Goal: Task Accomplishment & Management: Use online tool/utility

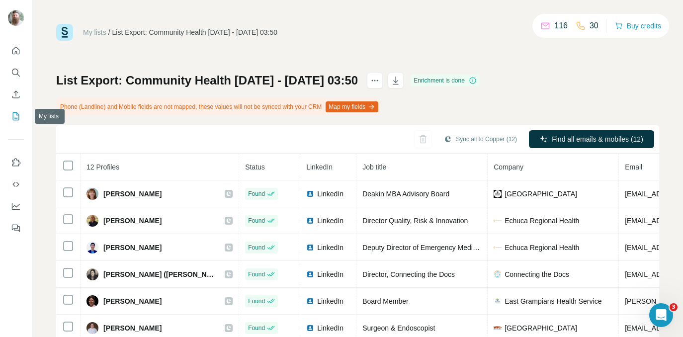
click at [16, 113] on icon "My lists" at bounding box center [16, 116] width 10 height 10
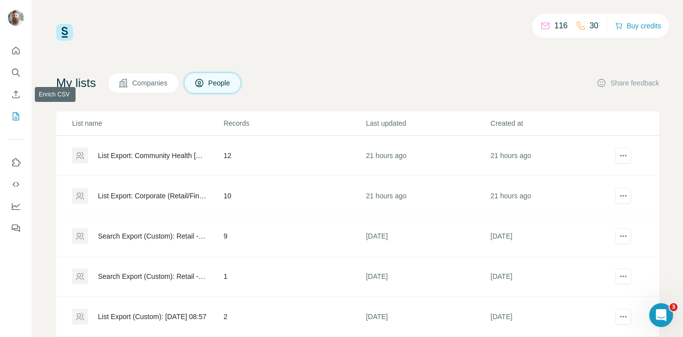
click at [14, 76] on icon "Search" at bounding box center [16, 73] width 10 height 10
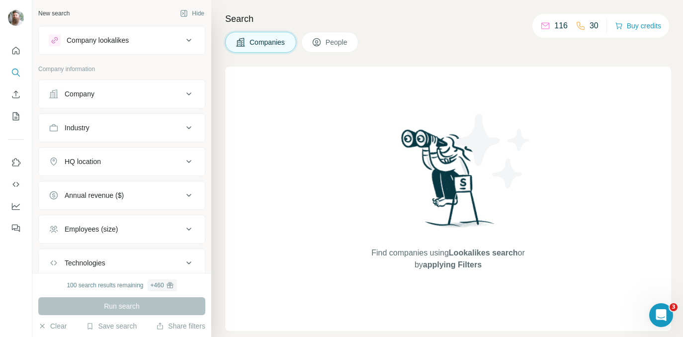
scroll to position [66, 0]
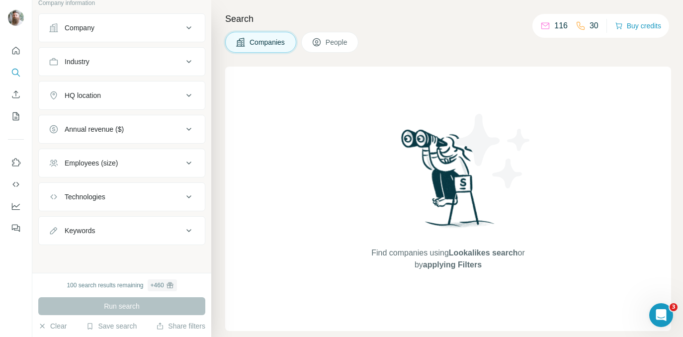
click at [123, 232] on div "Keywords" at bounding box center [116, 231] width 134 height 10
click at [113, 249] on input "text" at bounding box center [112, 256] width 126 height 18
paste input "**********"
type input "**********"
click at [182, 257] on icon "button" at bounding box center [187, 256] width 10 height 10
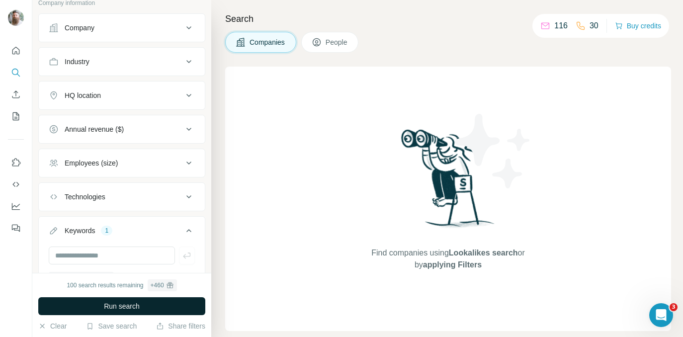
click at [121, 302] on span "Run search" at bounding box center [122, 306] width 36 height 10
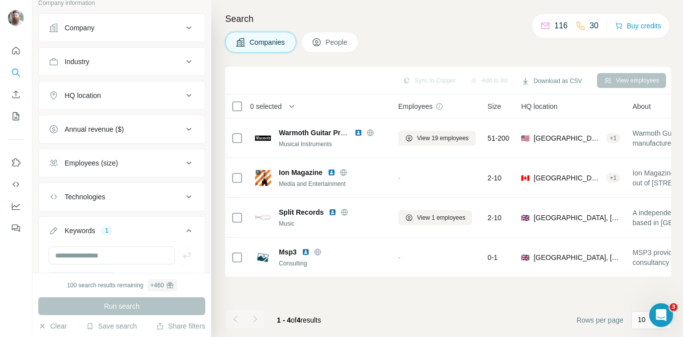
click at [348, 39] on span "People" at bounding box center [337, 42] width 23 height 10
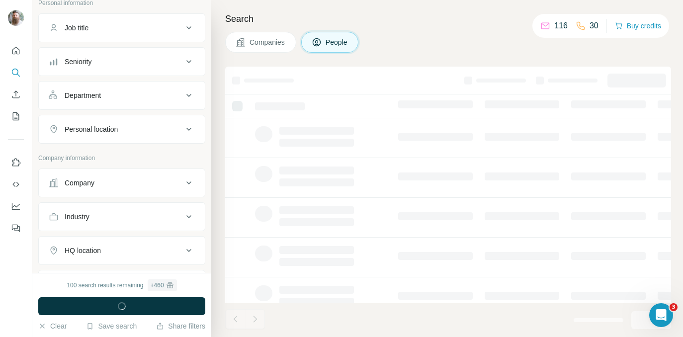
scroll to position [221, 0]
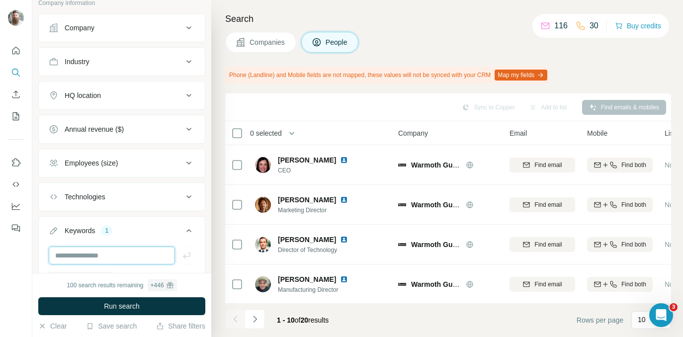
click at [114, 258] on input "text" at bounding box center [112, 256] width 126 height 18
paste input "**********"
type input "**********"
click at [183, 257] on icon "button" at bounding box center [187, 256] width 10 height 10
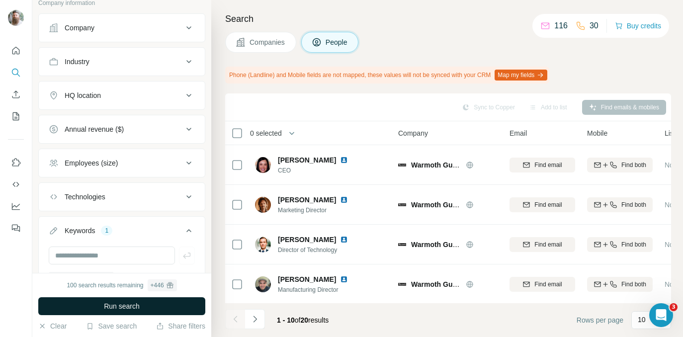
click at [149, 304] on button "Run search" at bounding box center [121, 306] width 167 height 18
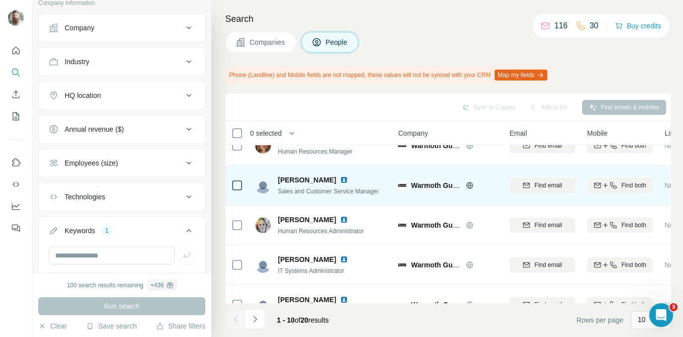
scroll to position [245, 0]
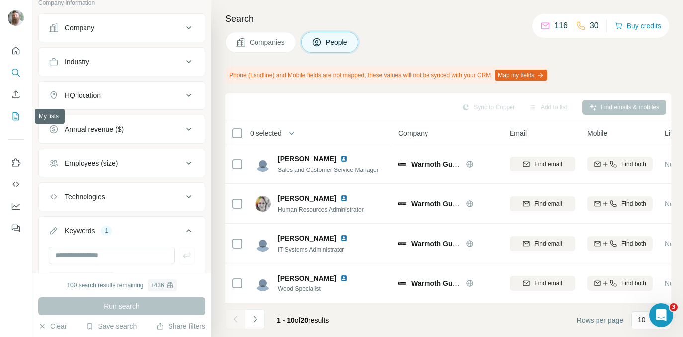
click at [21, 110] on button "My lists" at bounding box center [16, 116] width 16 height 18
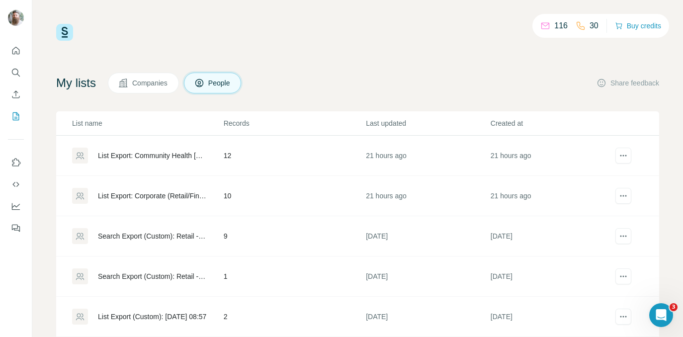
click at [216, 84] on span "People" at bounding box center [219, 83] width 23 height 10
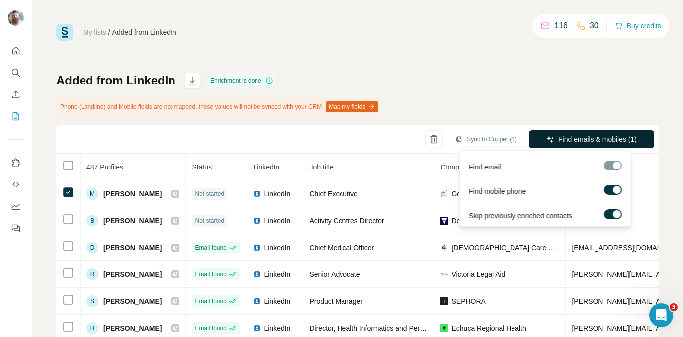
click at [564, 142] on span "Find emails & mobiles (1)" at bounding box center [597, 139] width 79 height 10
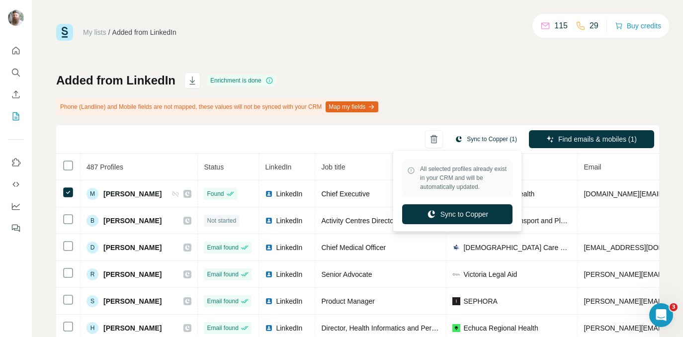
click at [466, 139] on button "Sync to Copper (1)" at bounding box center [486, 139] width 76 height 15
click at [465, 209] on button "Sync to Copper" at bounding box center [457, 214] width 110 height 20
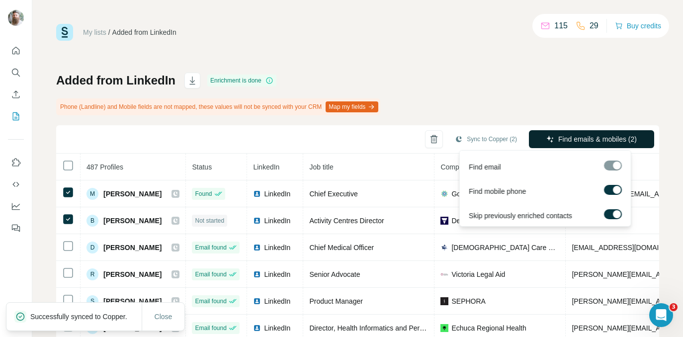
click at [575, 143] on span "Find emails & mobiles (2)" at bounding box center [597, 139] width 79 height 10
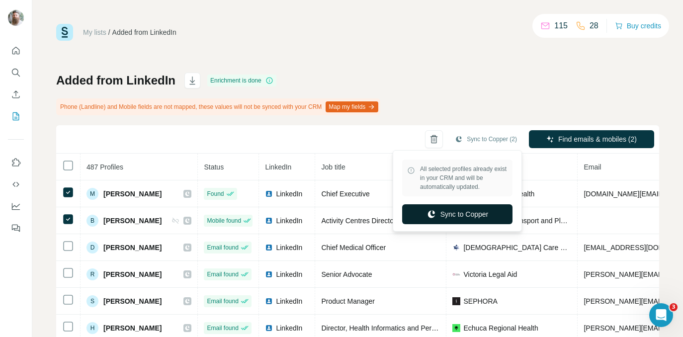
click at [469, 211] on button "Sync to Copper" at bounding box center [457, 214] width 110 height 20
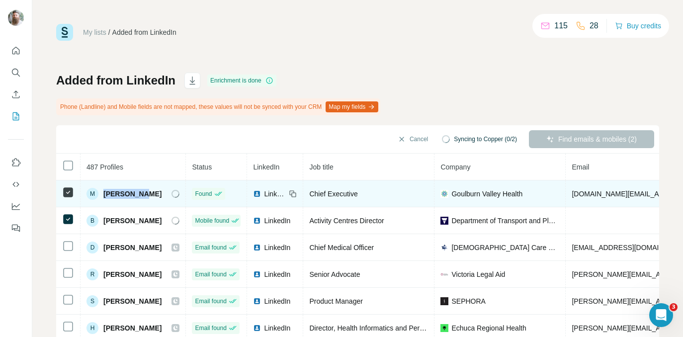
drag, startPoint x: 150, startPoint y: 197, endPoint x: 105, endPoint y: 195, distance: 44.8
click at [105, 195] on div "M [PERSON_NAME]" at bounding box center [132, 194] width 93 height 12
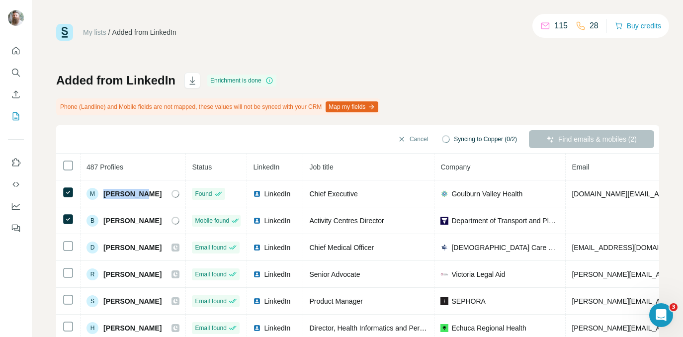
copy span "[PERSON_NAME]"
